Goal: Task Accomplishment & Management: Use online tool/utility

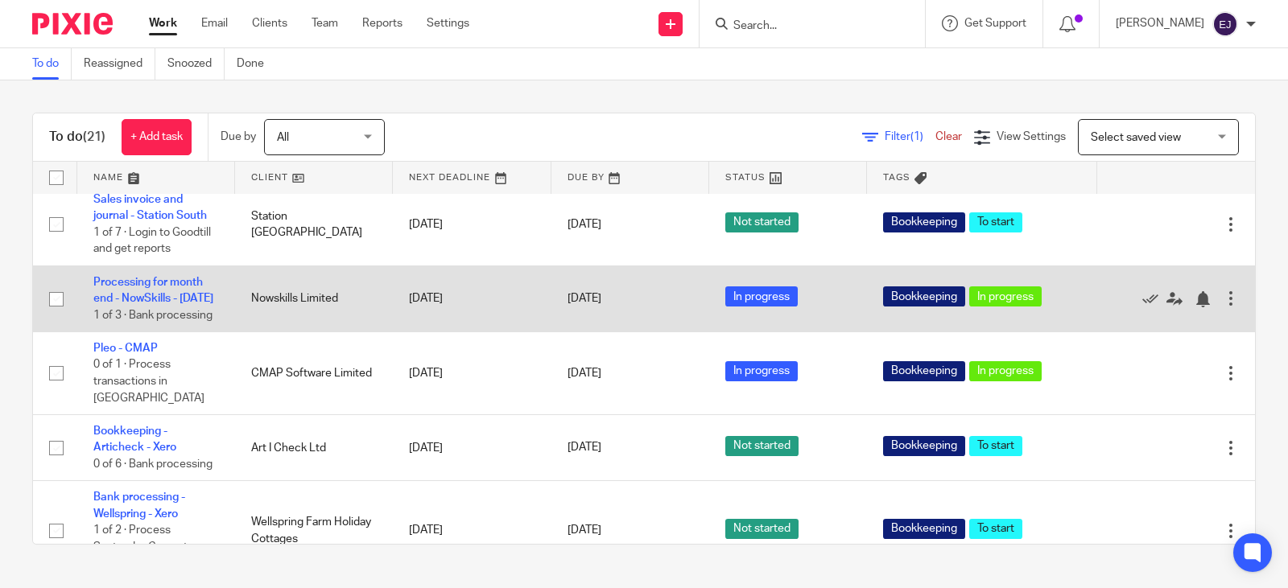
scroll to position [885, 0]
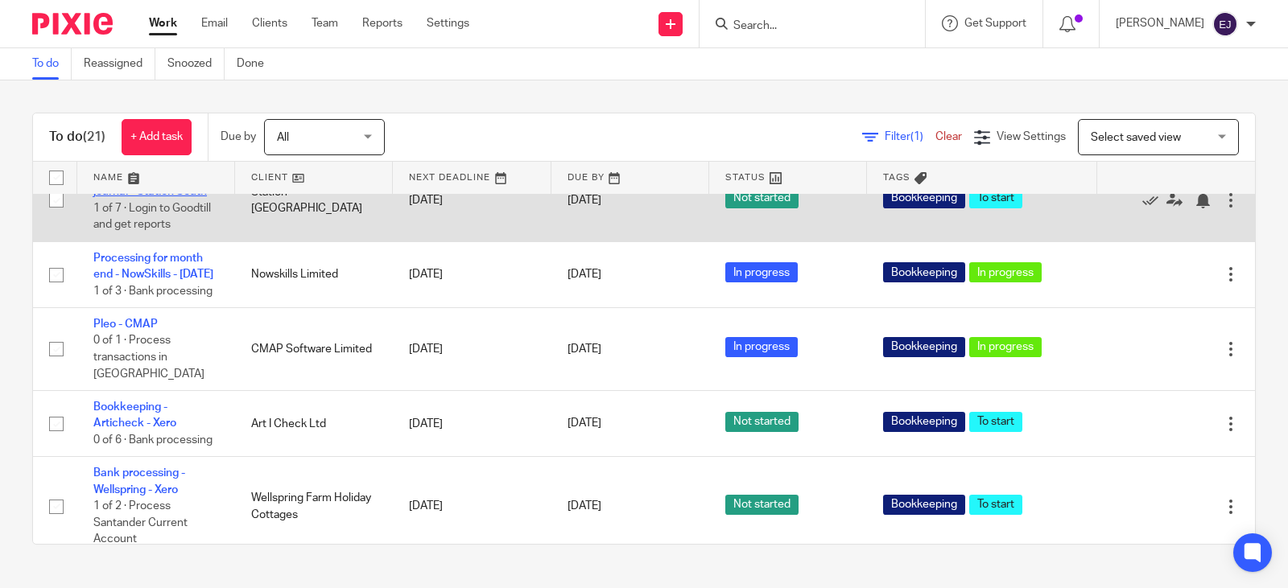
click at [155, 197] on link "Sales invoice and journal - Station South" at bounding box center [149, 183] width 113 height 27
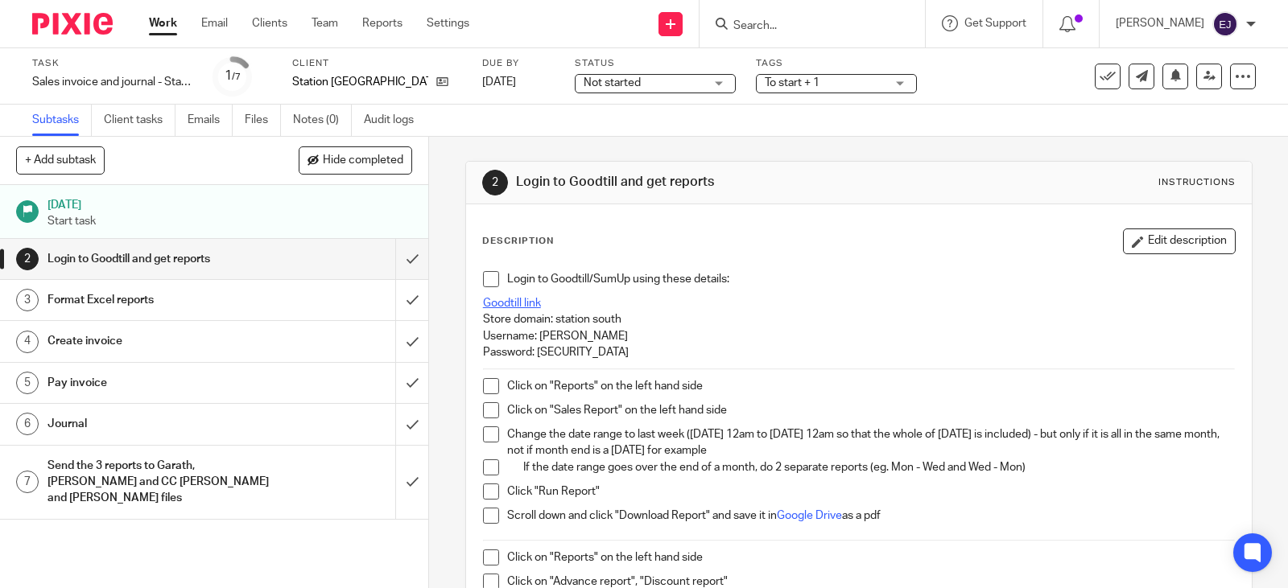
click at [529, 303] on link "Goodtill link" at bounding box center [512, 303] width 58 height 11
drag, startPoint x: 533, startPoint y: 352, endPoint x: 673, endPoint y: 351, distance: 140.0
click at [673, 351] on p "Password: Cosbookkeeping1" at bounding box center [859, 352] width 752 height 16
copy p "Cosbookkeeping1"
click at [626, 347] on p "Password: Cosbookkeeping1" at bounding box center [859, 352] width 752 height 16
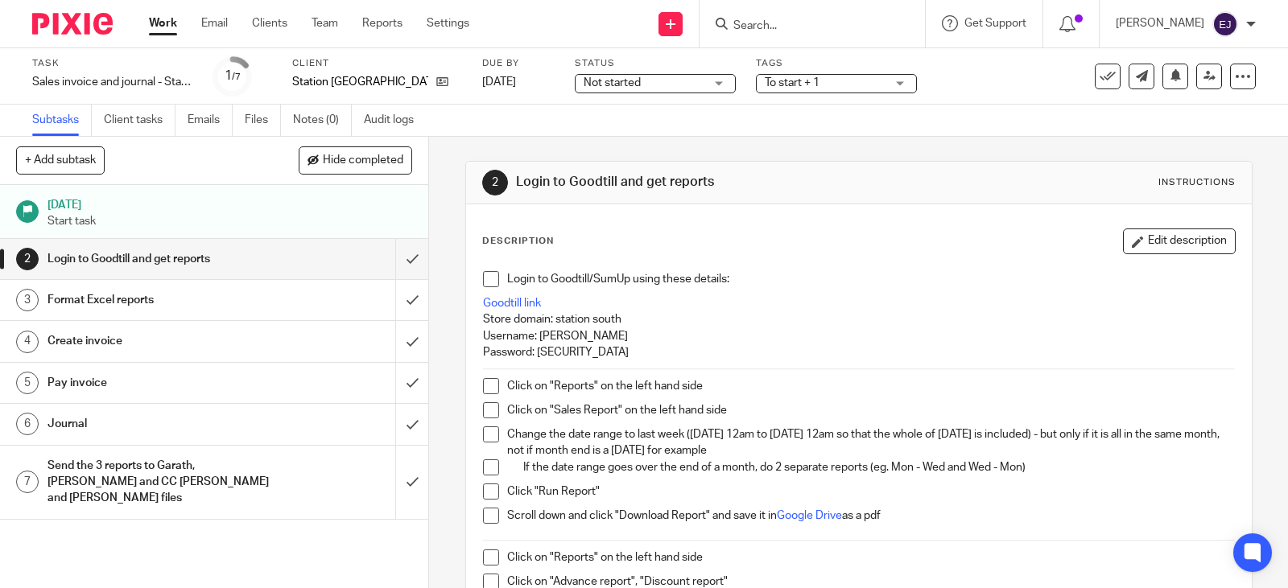
click at [490, 279] on span at bounding box center [491, 279] width 16 height 16
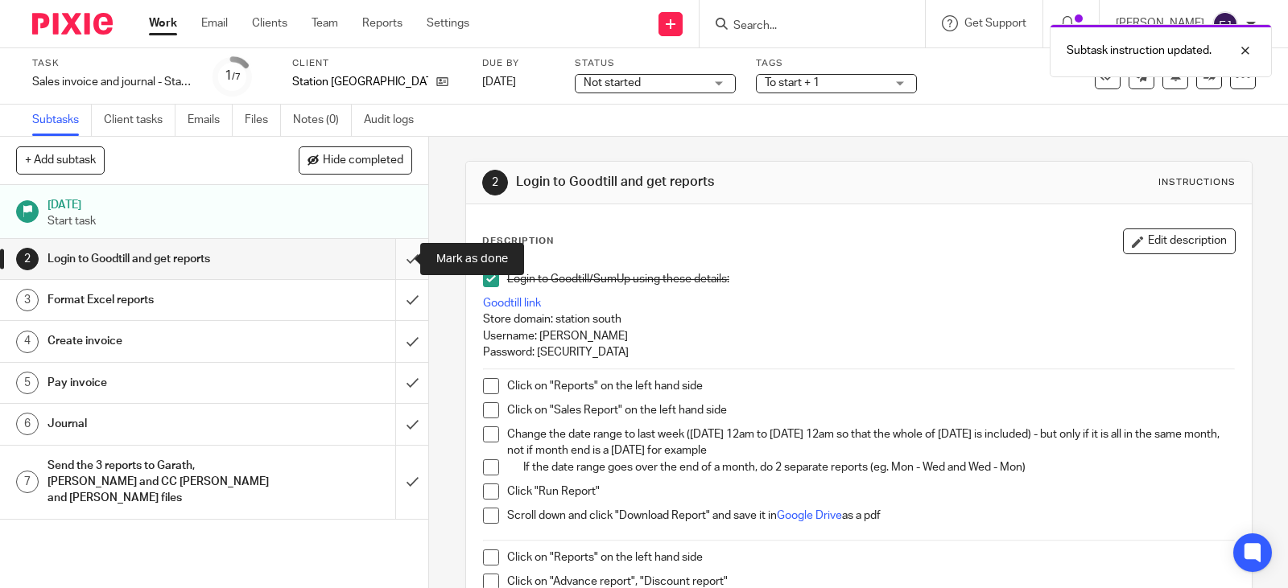
click at [396, 250] on input "submit" at bounding box center [214, 259] width 428 height 40
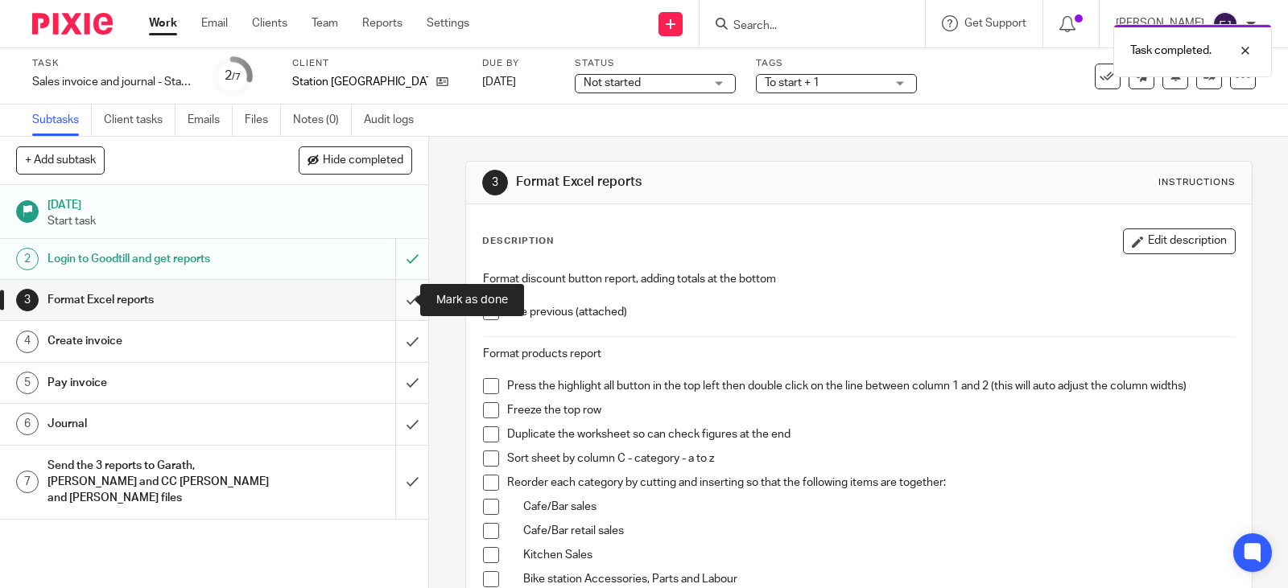
click at [408, 296] on input "submit" at bounding box center [214, 300] width 428 height 40
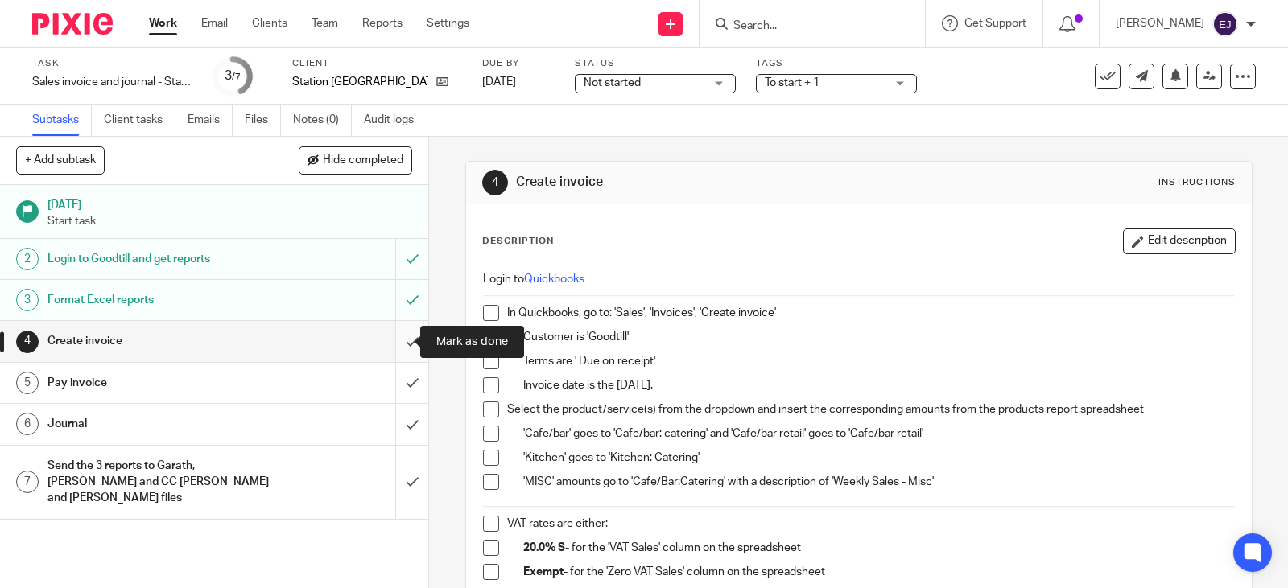
click at [396, 346] on input "submit" at bounding box center [214, 341] width 428 height 40
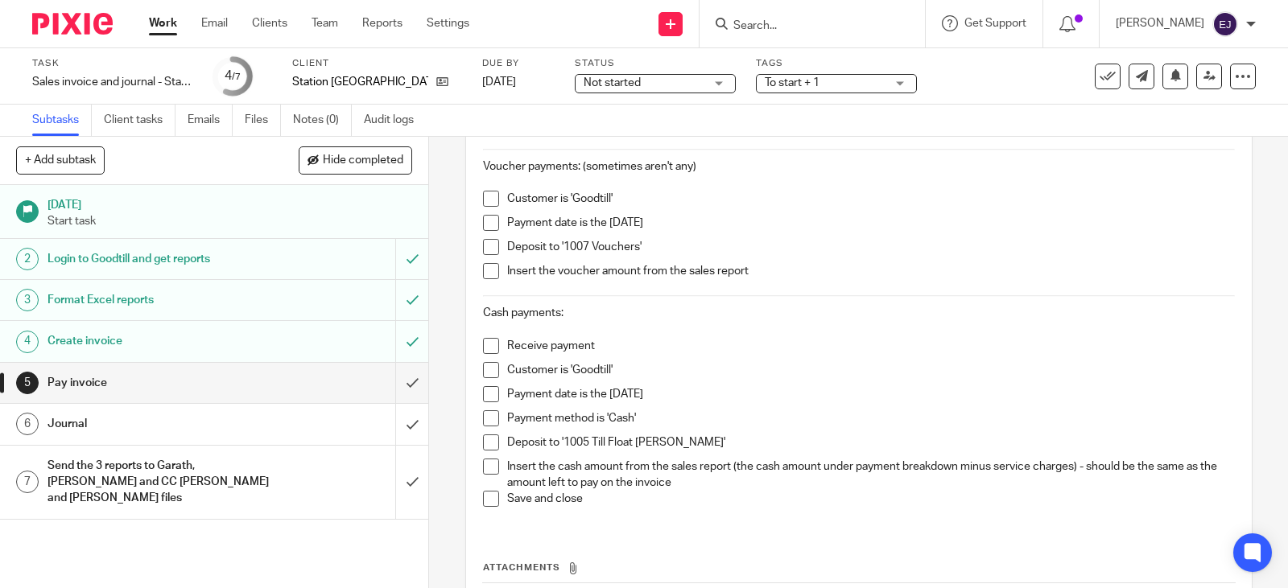
scroll to position [402, 0]
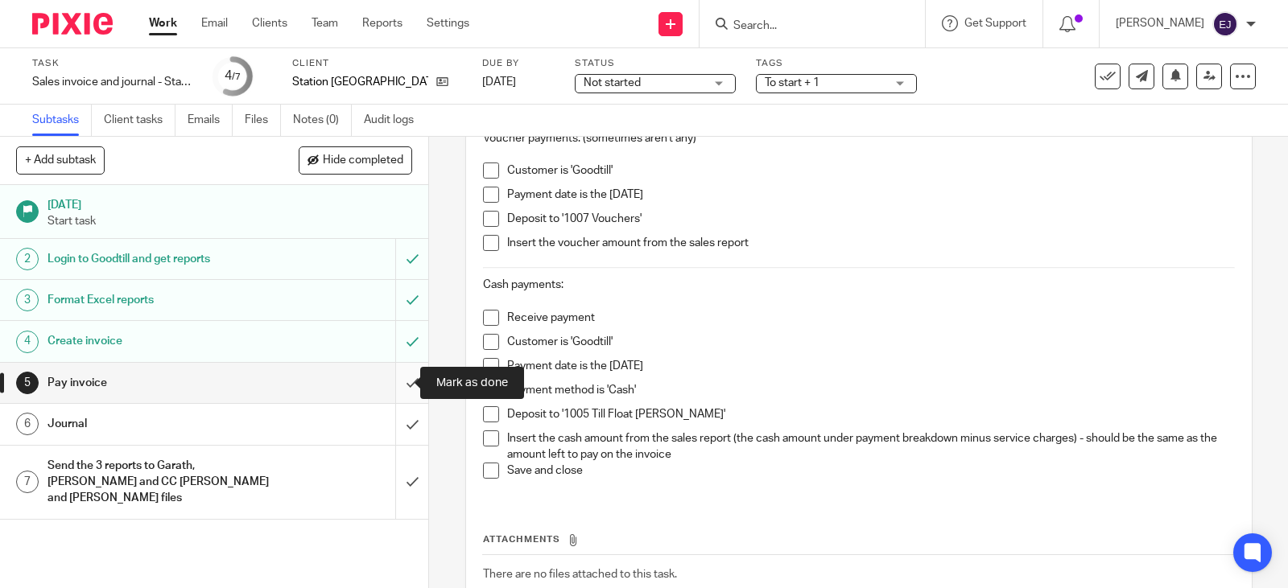
click at [400, 377] on input "submit" at bounding box center [214, 383] width 428 height 40
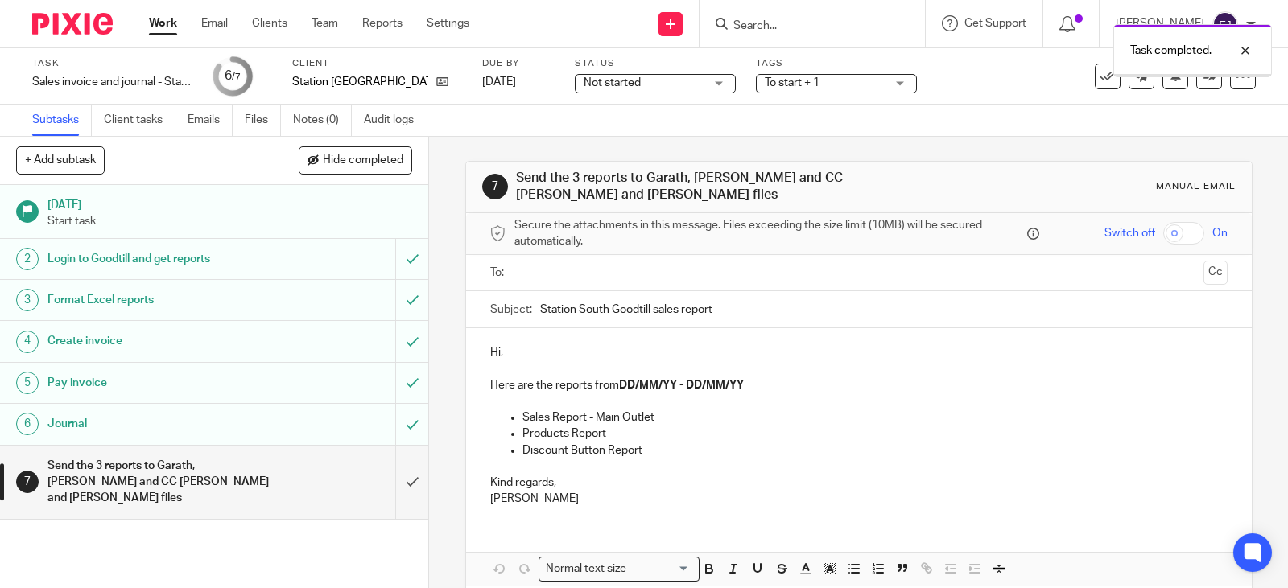
click at [530, 273] on input "text" at bounding box center [858, 273] width 676 height 19
click at [654, 270] on input "text" at bounding box center [925, 274] width 542 height 31
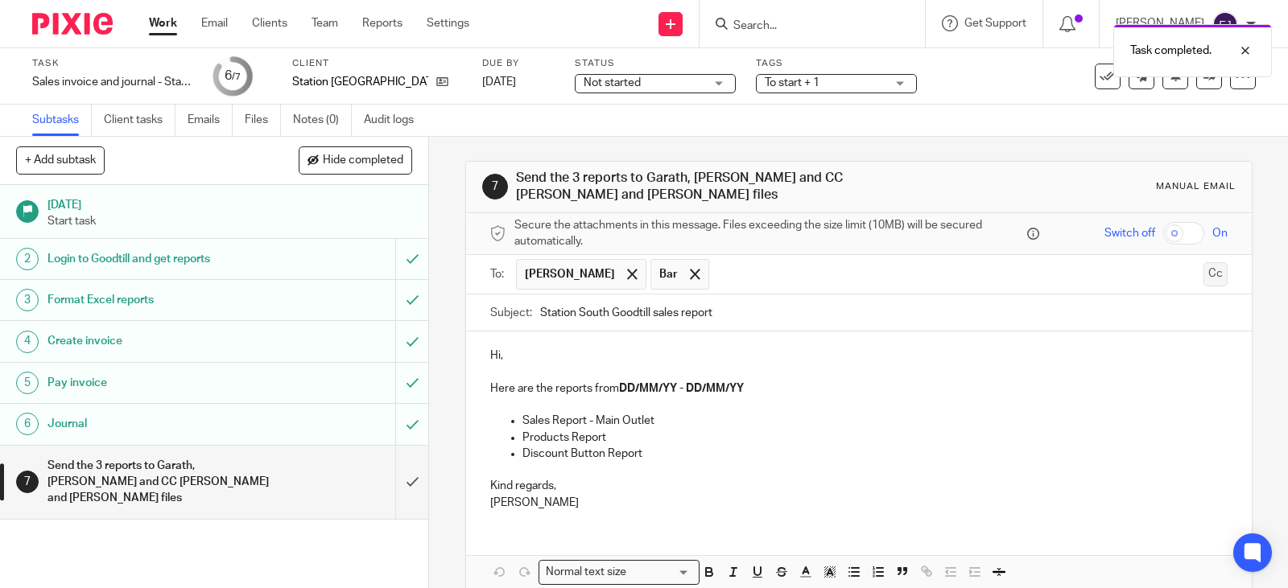
click at [1203, 274] on button "Cc" at bounding box center [1215, 274] width 24 height 24
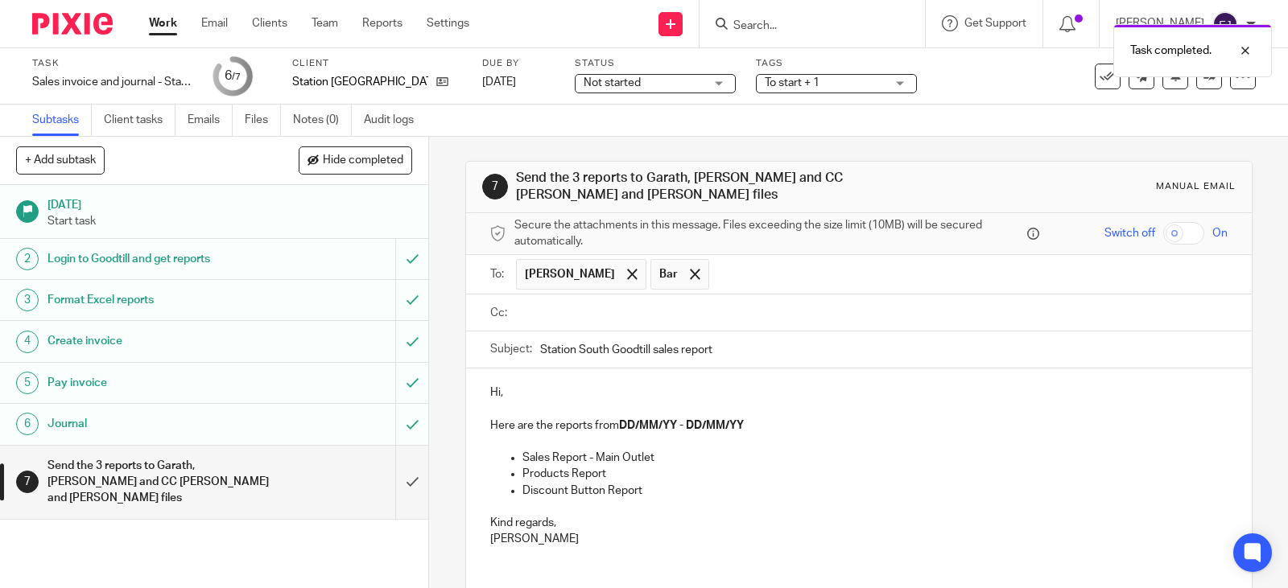
click at [980, 308] on input "text" at bounding box center [870, 313] width 700 height 19
click at [701, 401] on p "Hi," at bounding box center [858, 396] width 737 height 16
drag, startPoint x: 617, startPoint y: 429, endPoint x: 833, endPoint y: 446, distance: 216.3
click at [833, 445] on div "Hi, Here are the reports from DD/MM/YY - DD/MM/YY Sales Report - Main Outlet Pr…" at bounding box center [858, 468] width 785 height 192
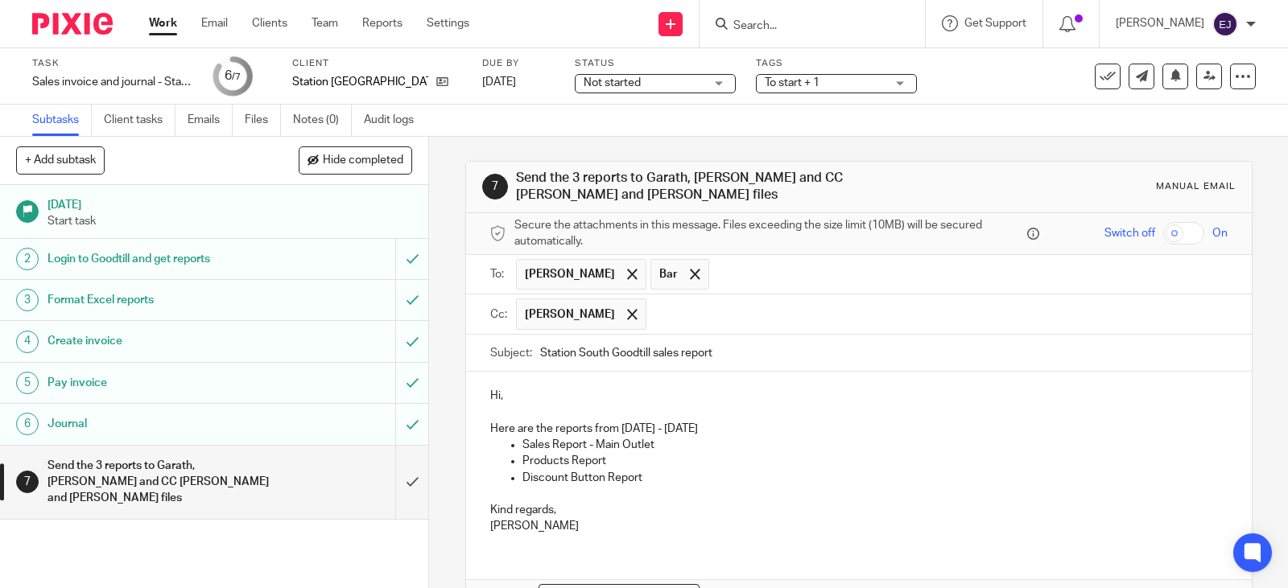
click at [833, 446] on p "Sales Report - Main Outlet" at bounding box center [874, 445] width 705 height 16
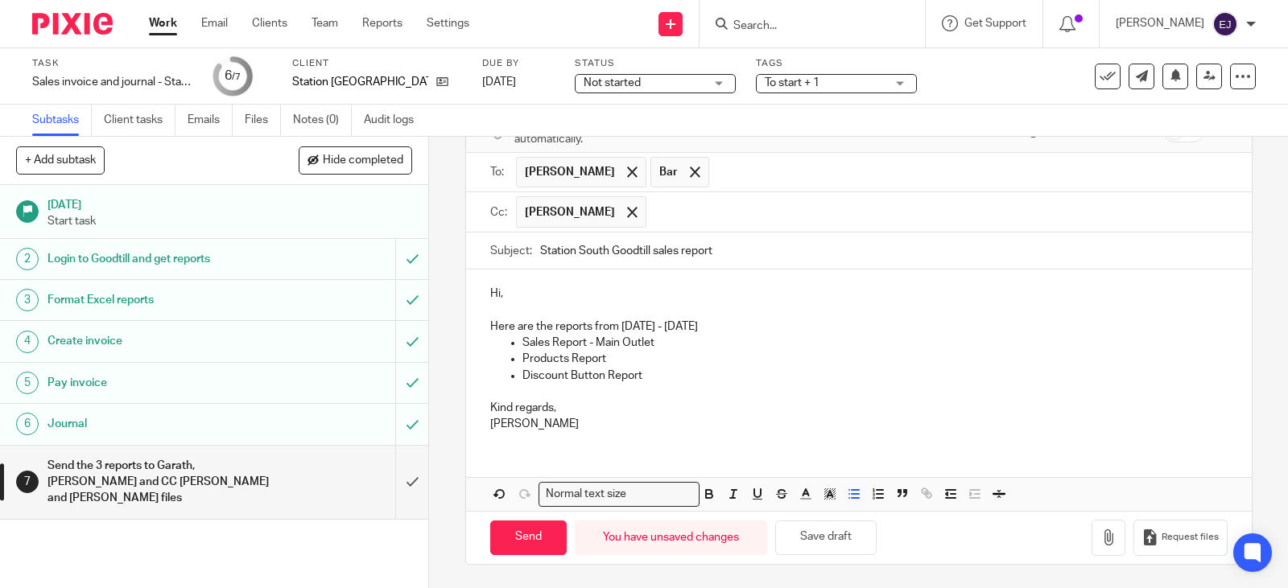
scroll to position [103, 0]
click at [1100, 538] on icon "button" at bounding box center [1108, 537] width 16 height 16
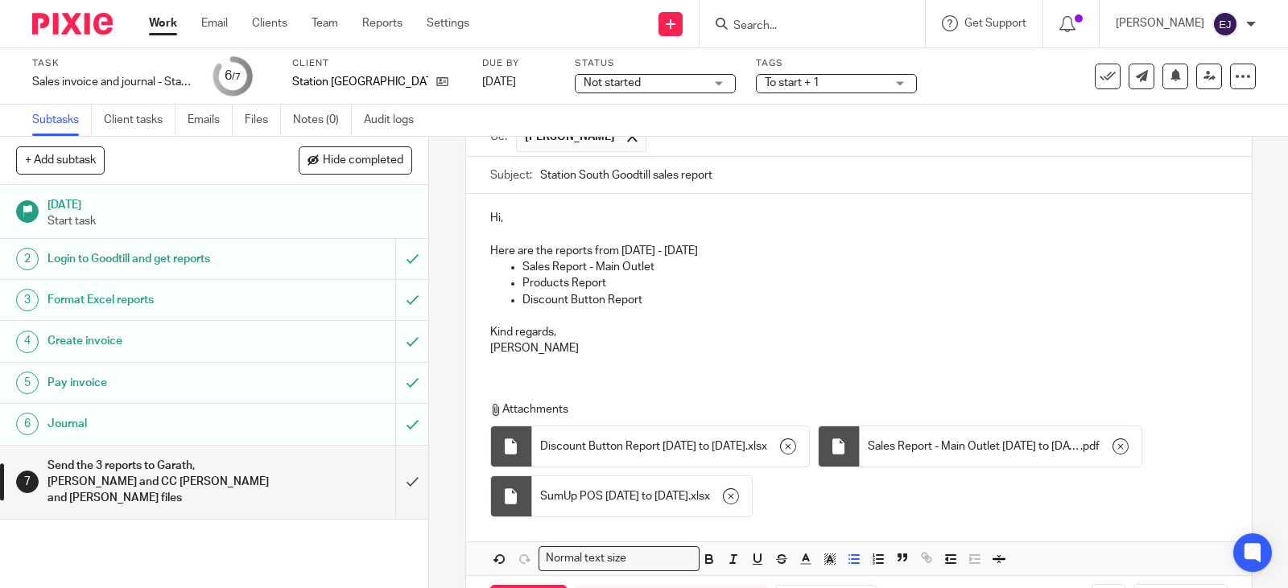
scroll to position [244, 0]
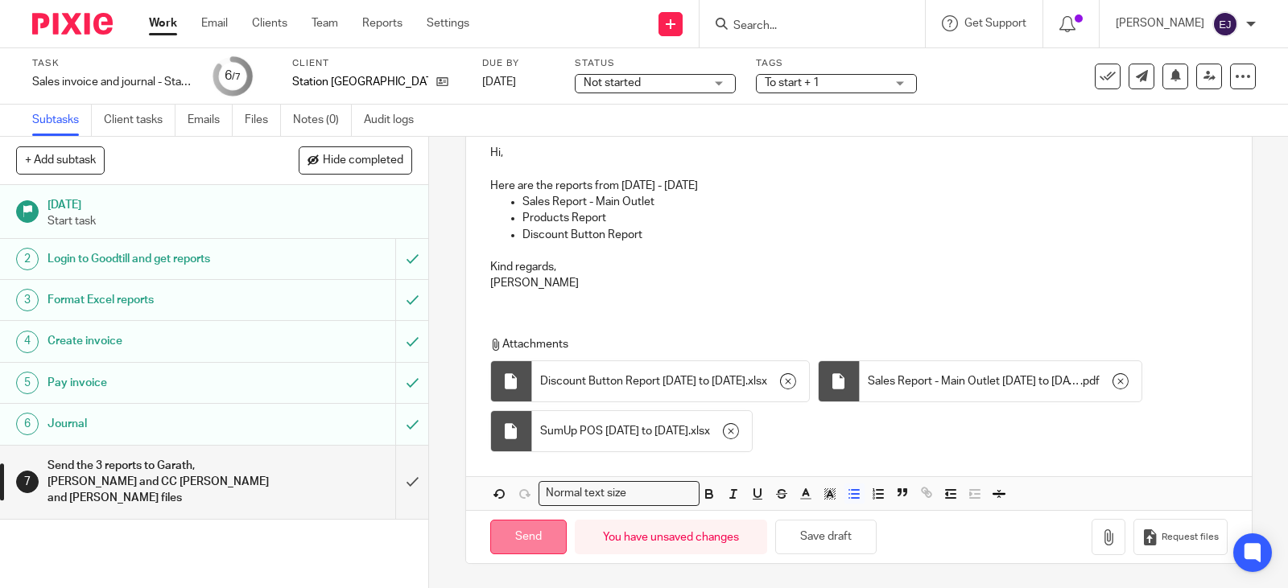
click at [550, 539] on input "Send" at bounding box center [528, 537] width 76 height 35
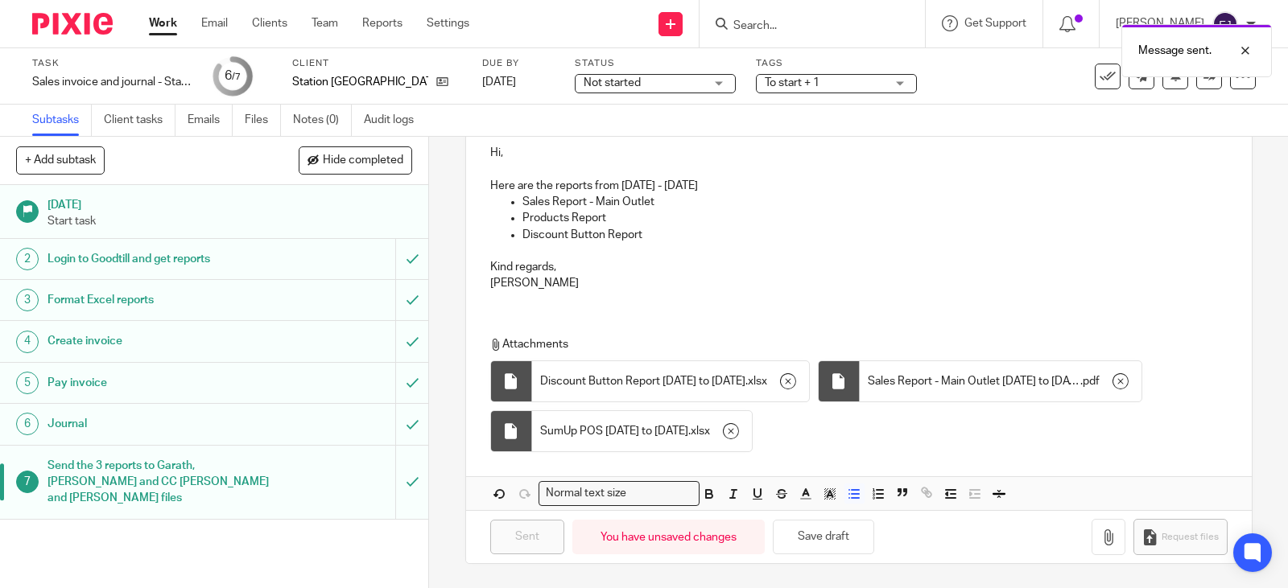
type input "Sent"
click at [161, 19] on link "Work" at bounding box center [163, 23] width 28 height 16
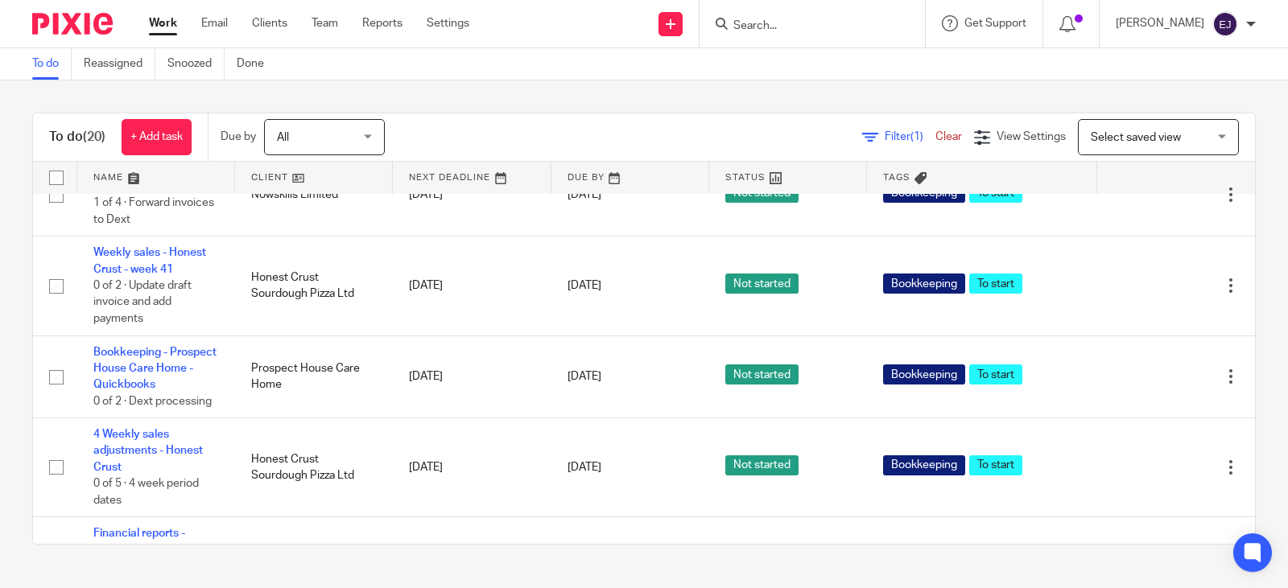
scroll to position [1368, 0]
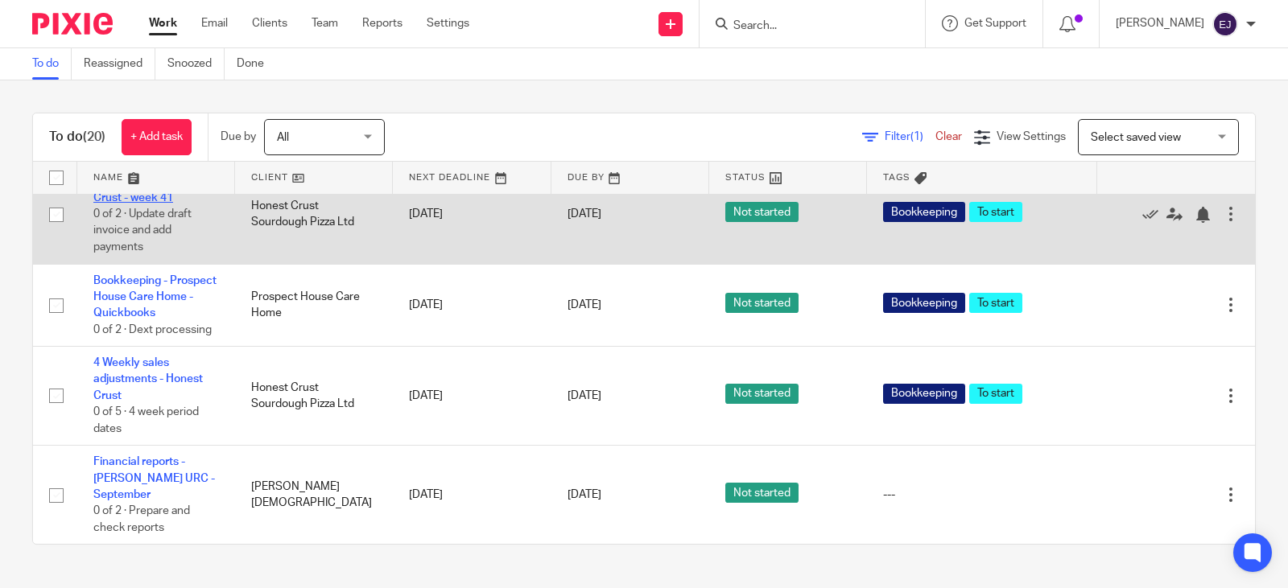
click at [176, 203] on link "Weekly sales - Honest Crust - week 41" at bounding box center [149, 188] width 113 height 27
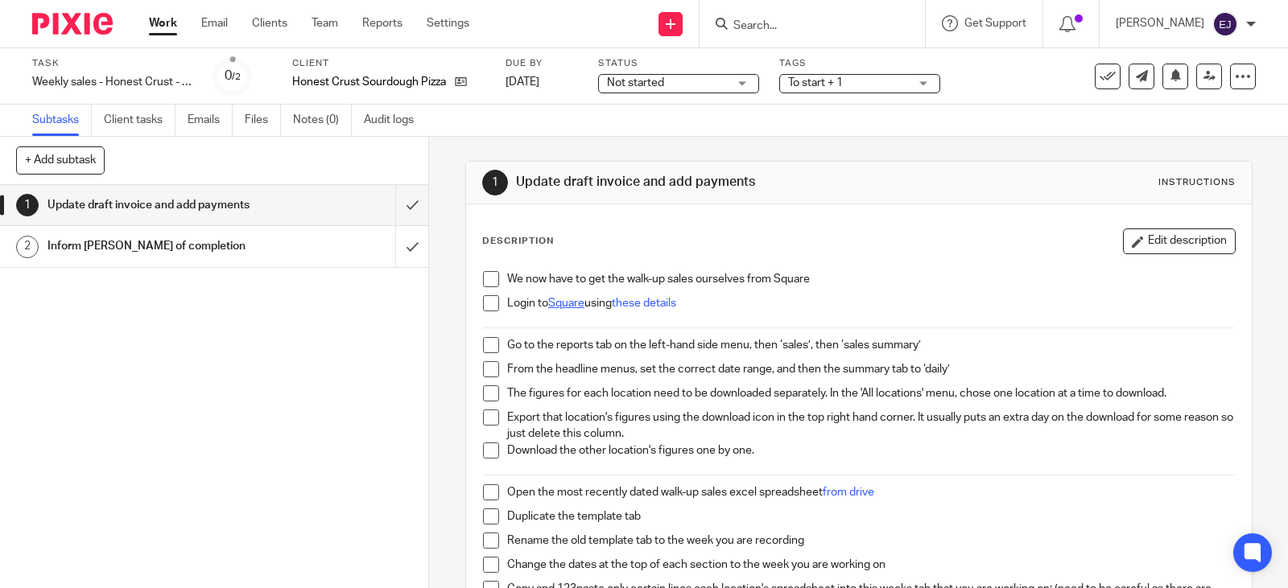
click at [556, 306] on link "Square" at bounding box center [566, 303] width 36 height 11
click at [649, 303] on link "these details" at bounding box center [644, 303] width 64 height 11
click at [483, 283] on span at bounding box center [491, 279] width 16 height 16
click at [483, 305] on span at bounding box center [491, 303] width 16 height 16
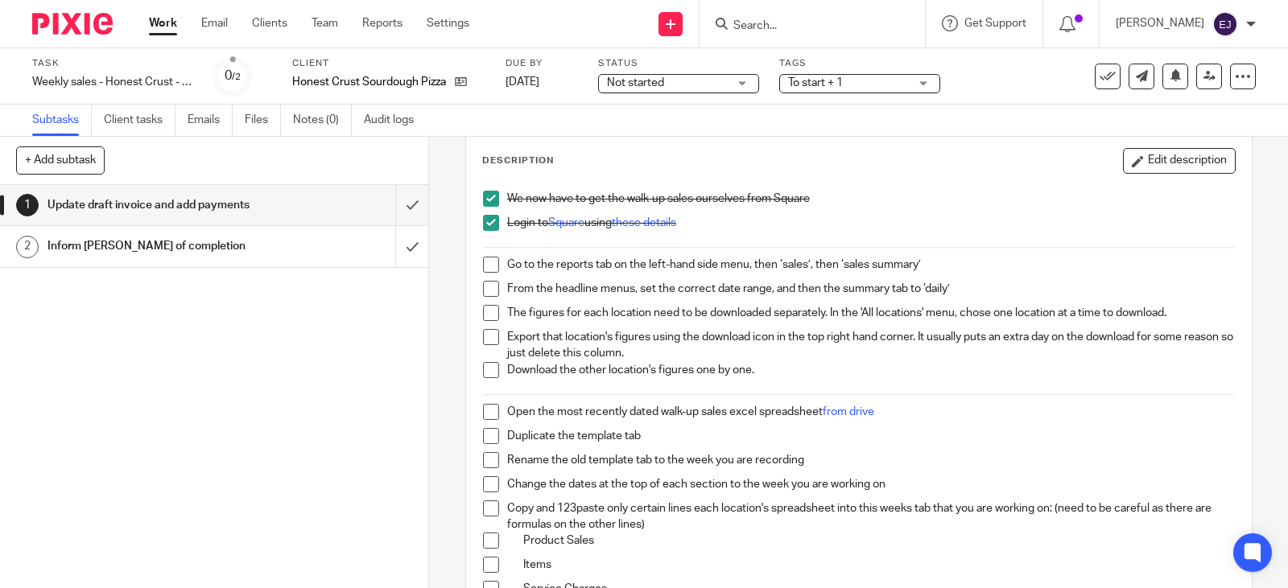
scroll to position [161, 0]
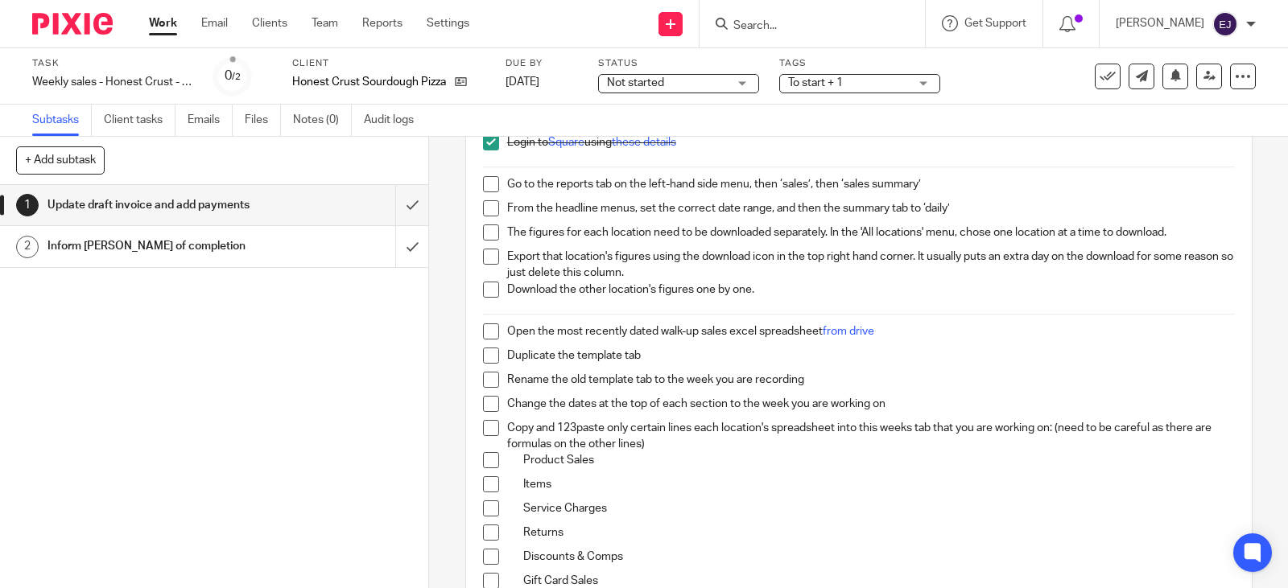
click at [982, 336] on p "Open the most recently dated walk-up sales excel spreadsheet from drive" at bounding box center [870, 331] width 727 height 16
click at [493, 212] on span at bounding box center [491, 208] width 16 height 16
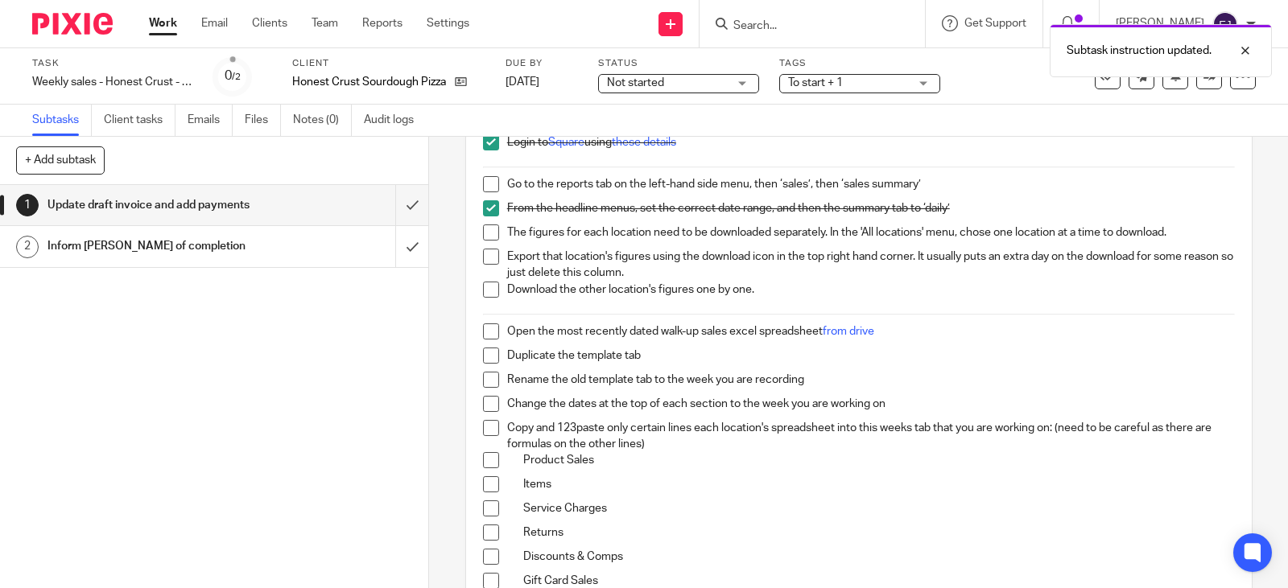
click at [489, 187] on span at bounding box center [491, 184] width 16 height 16
